Goal: Information Seeking & Learning: Learn about a topic

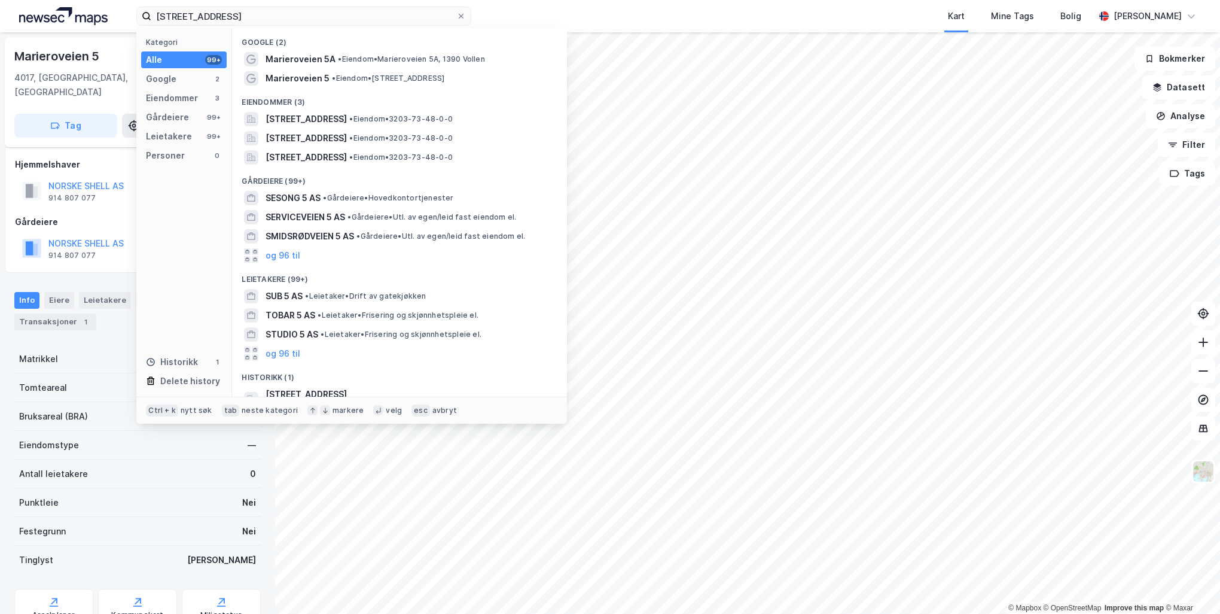
scroll to position [36, 0]
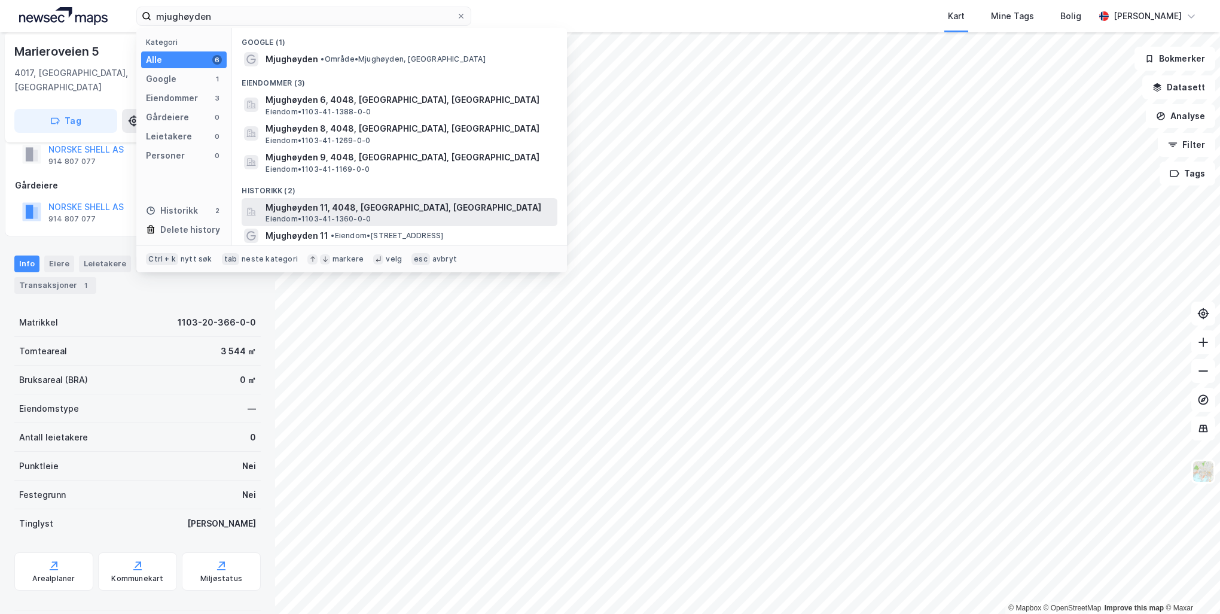
type input "mjughøyden"
click at [336, 219] on span "Eiendom • 1103-41-1360-0-0" at bounding box center [318, 219] width 105 height 10
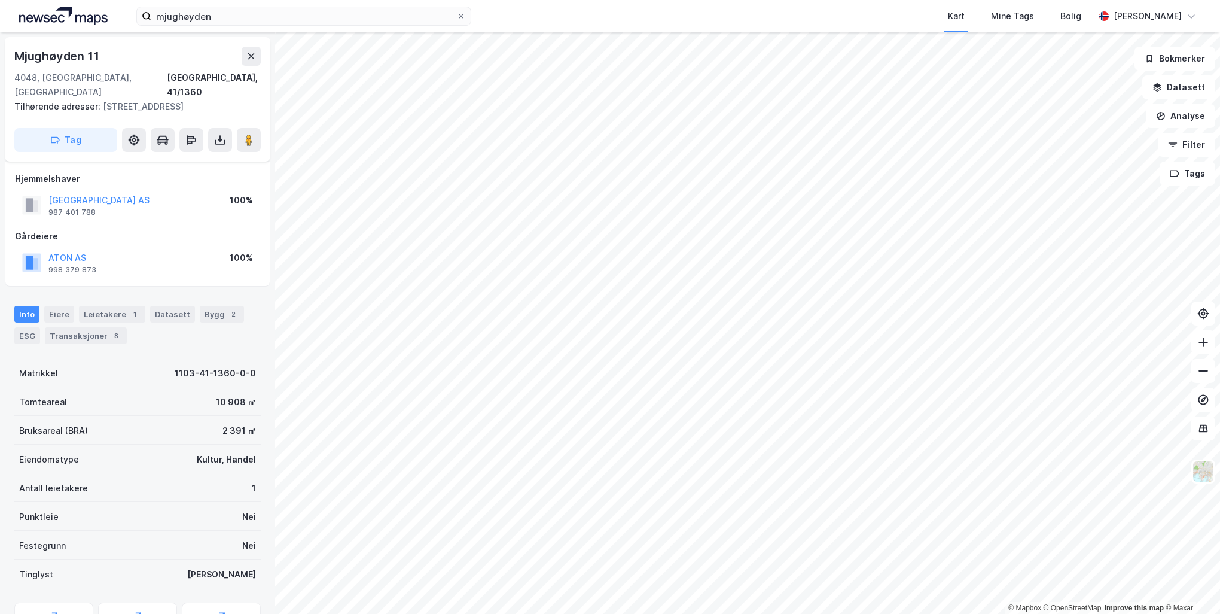
scroll to position [36, 0]
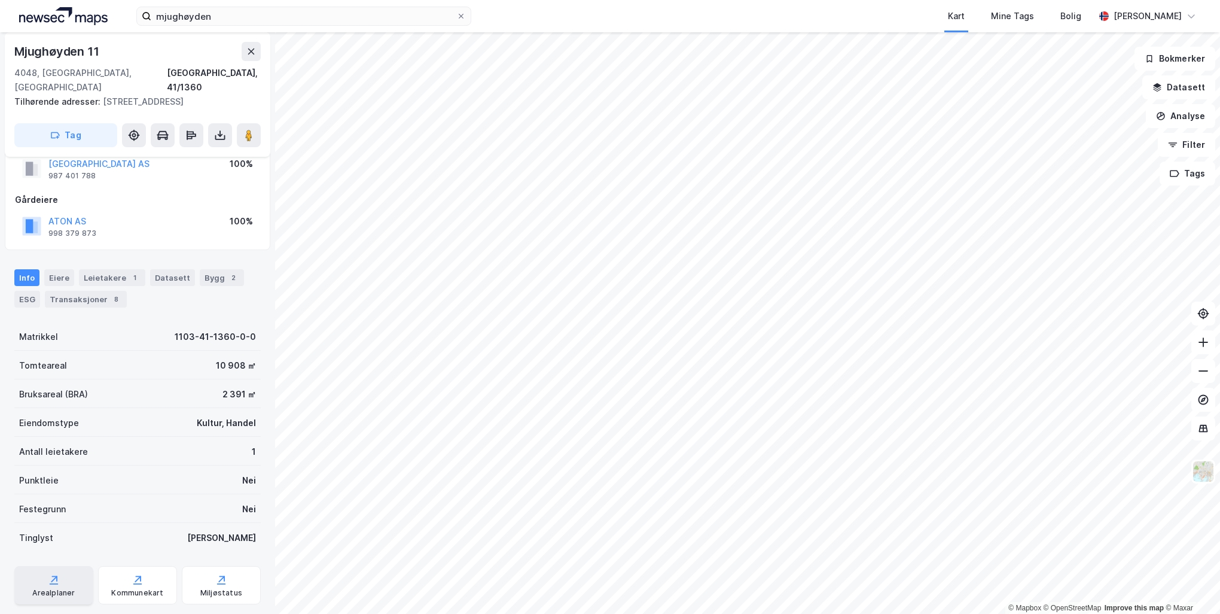
click at [50, 592] on div "Arealplaner" at bounding box center [53, 593] width 42 height 10
